Goal: Transaction & Acquisition: Book appointment/travel/reservation

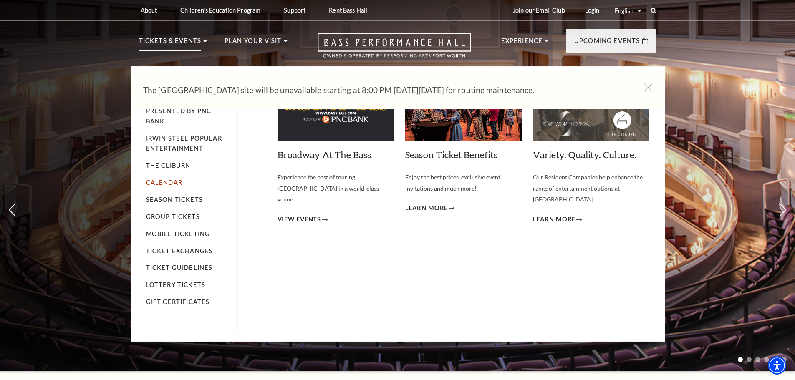
click at [176, 180] on link "Calendar" at bounding box center [164, 182] width 36 height 7
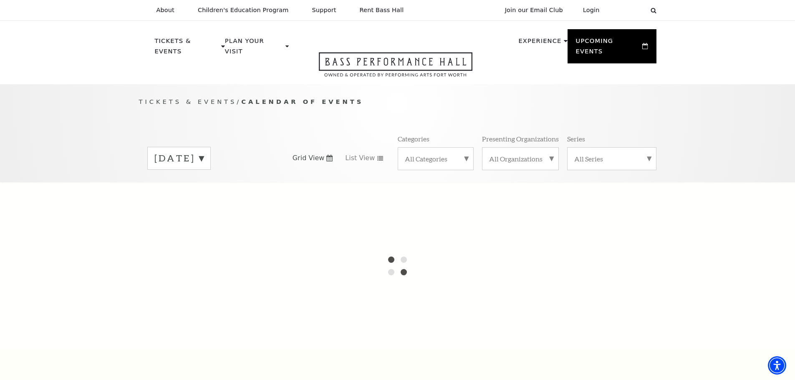
click at [211, 156] on div "September 2025" at bounding box center [178, 158] width 63 height 23
click at [182, 254] on div at bounding box center [397, 265] width 795 height 167
click at [254, 258] on div at bounding box center [397, 265] width 795 height 167
click at [649, 273] on div at bounding box center [397, 265] width 795 height 167
click at [179, 152] on label "September 2025" at bounding box center [178, 159] width 49 height 15
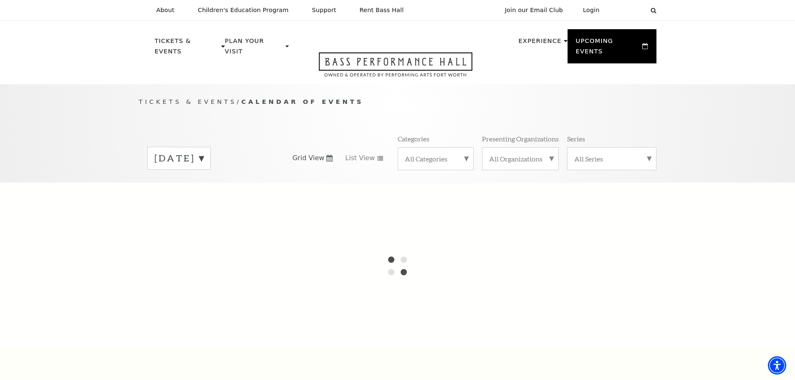
click at [679, 257] on div at bounding box center [397, 265] width 795 height 167
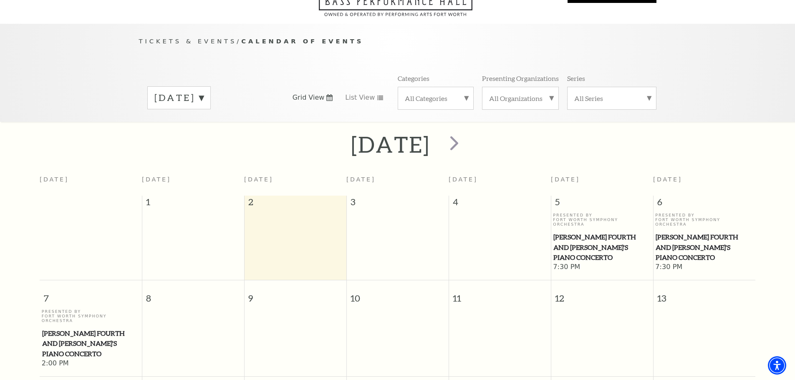
scroll to position [74, 0]
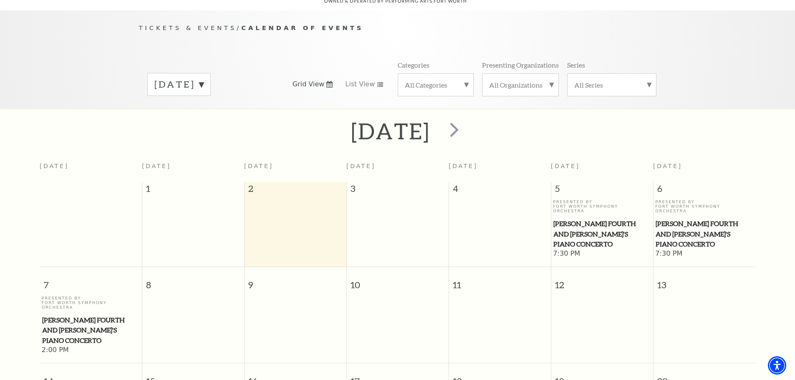
click at [184, 78] on label "September 2025" at bounding box center [178, 84] width 49 height 13
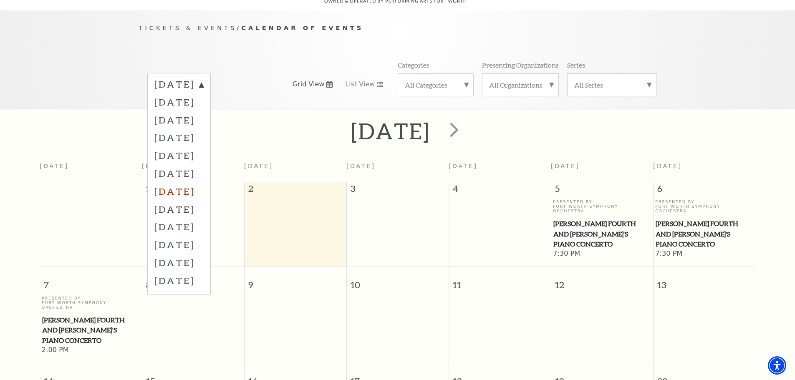
click at [181, 182] on label "March 2026" at bounding box center [178, 191] width 49 height 18
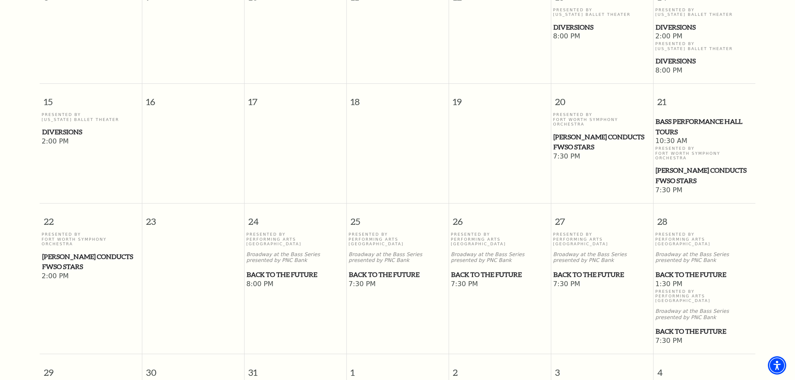
scroll to position [366, 0]
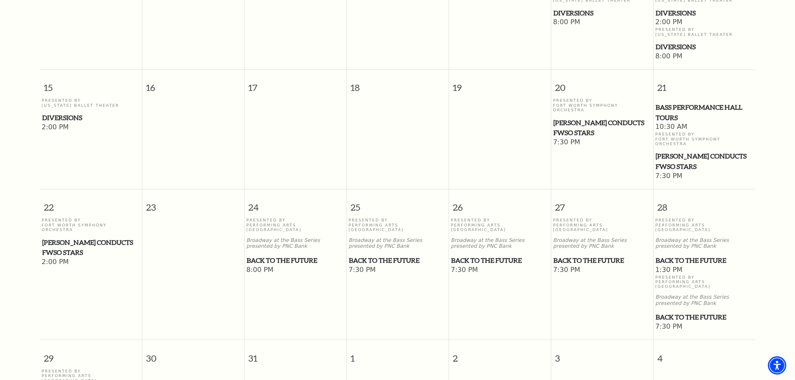
click at [578, 255] on span "Back to the Future" at bounding box center [601, 260] width 97 height 10
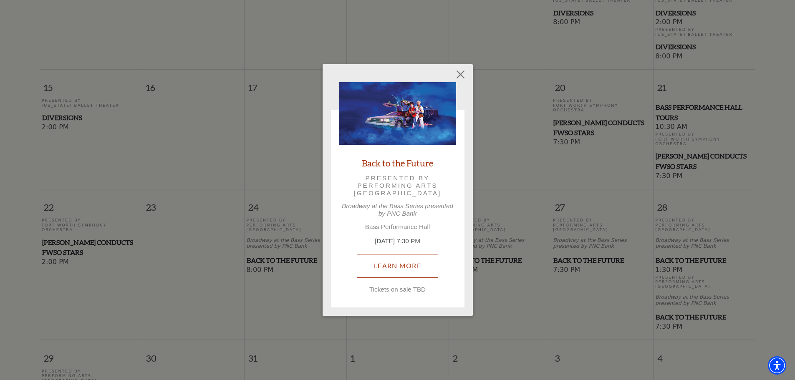
click at [393, 271] on link "Learn More" at bounding box center [397, 265] width 81 height 23
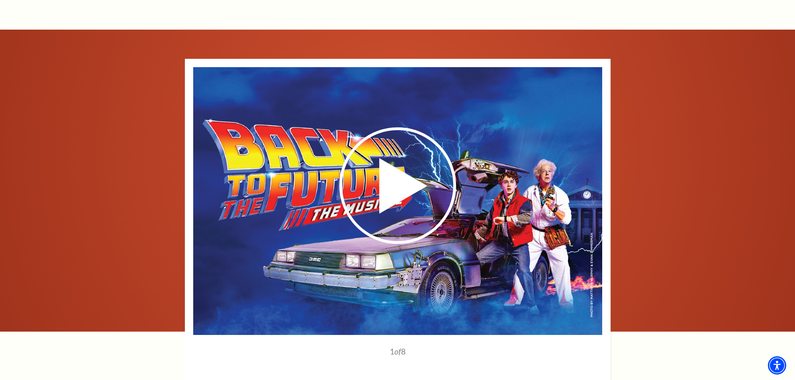
scroll to position [1127, 0]
